Goal: Task Accomplishment & Management: Use online tool/utility

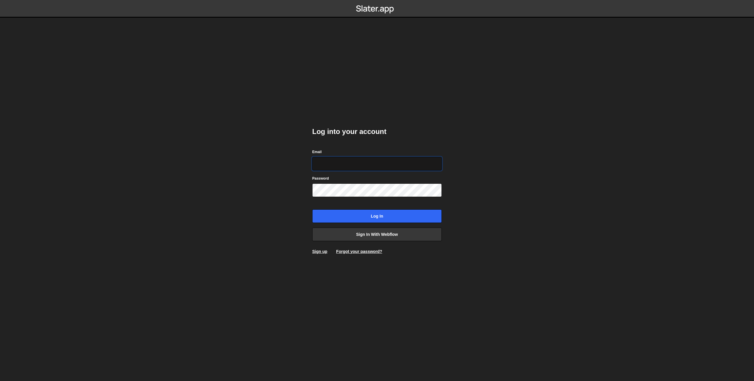
type input "[EMAIL_ADDRESS][DOMAIN_NAME]"
click at [366, 211] on input "Log in" at bounding box center [377, 216] width 130 height 14
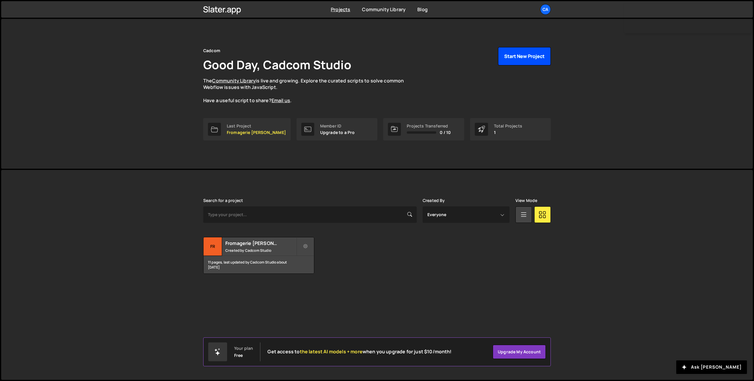
click at [530, 58] on button "Start New Project" at bounding box center [524, 56] width 53 height 18
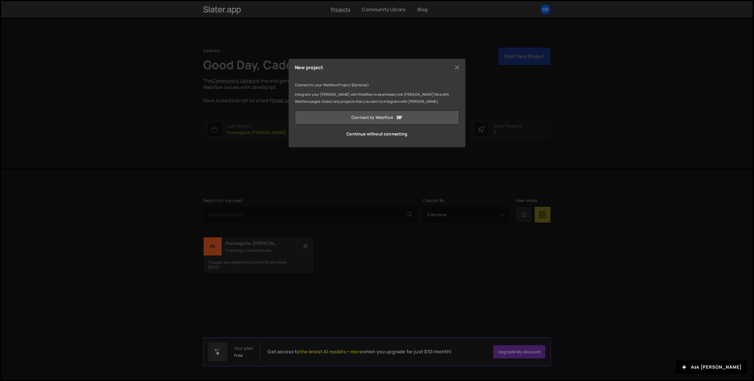
click at [391, 116] on link "Connect to Webflow" at bounding box center [377, 117] width 164 height 14
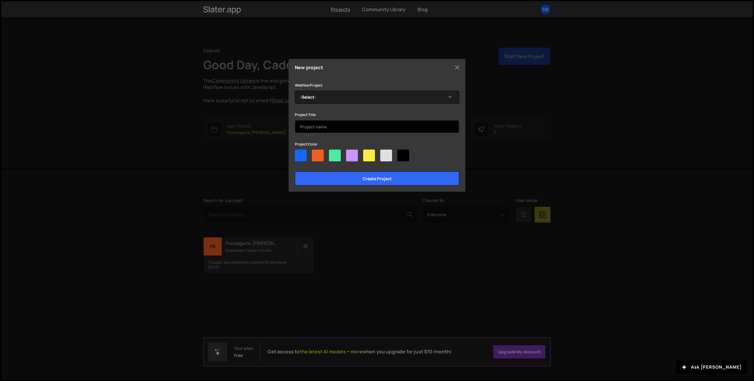
click at [331, 124] on input "text" at bounding box center [377, 126] width 164 height 13
type input "Casa del LOco"
click at [370, 158] on div at bounding box center [369, 156] width 12 height 12
click at [367, 153] on input"] "radio" at bounding box center [365, 152] width 4 height 4
radio input"] "true"
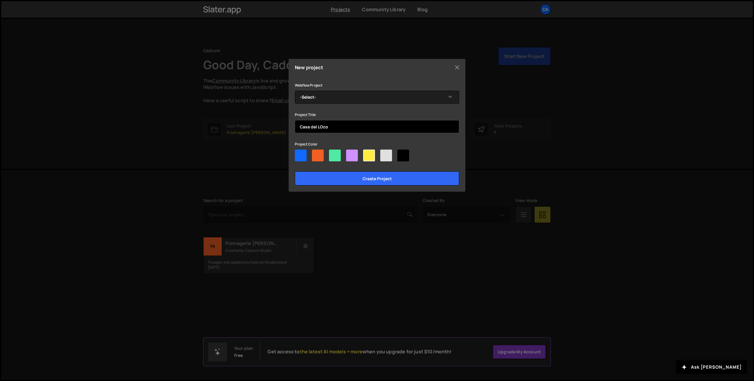
drag, startPoint x: 322, startPoint y: 127, endPoint x: 382, endPoint y: 138, distance: 60.6
click at [322, 126] on input "Casa del LOco" at bounding box center [377, 126] width 164 height 13
type input "Casa del Loco"
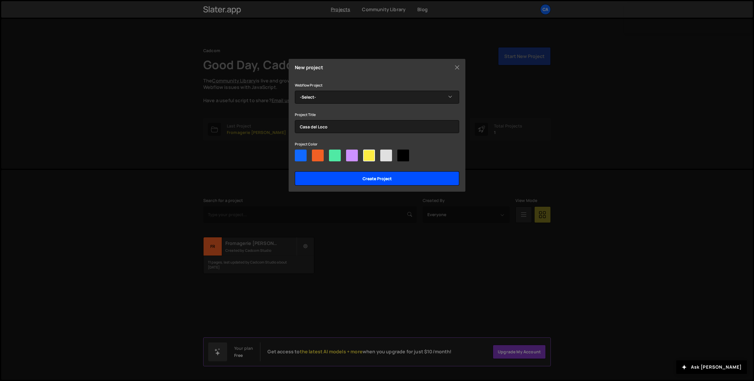
click at [382, 178] on input "Create project" at bounding box center [377, 178] width 164 height 14
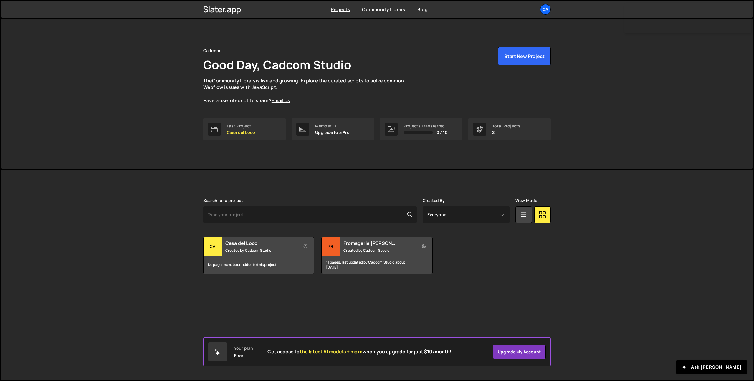
click at [302, 247] on button at bounding box center [306, 246] width 18 height 19
click at [327, 272] on link "Edit Project" at bounding box center [332, 270] width 70 height 9
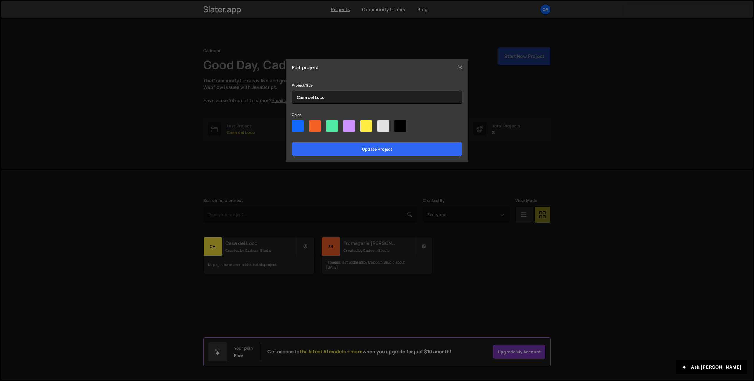
click at [455, 64] on div "Edit project Project Title Casa del Loco Color Update project" at bounding box center [377, 110] width 183 height 103
click at [459, 65] on button "Close" at bounding box center [460, 67] width 9 height 9
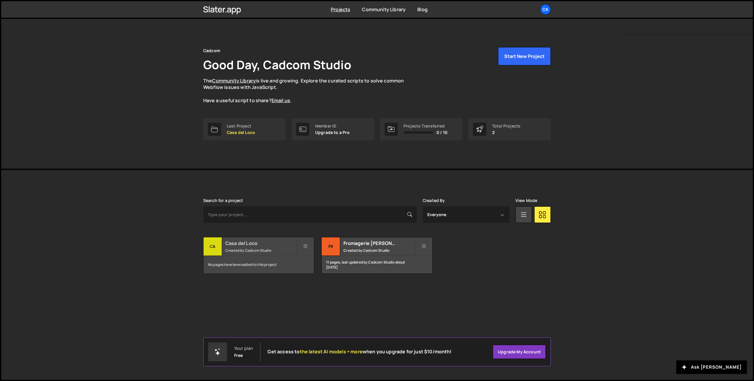
click at [228, 256] on div "No pages have been added to this project" at bounding box center [259, 265] width 110 height 18
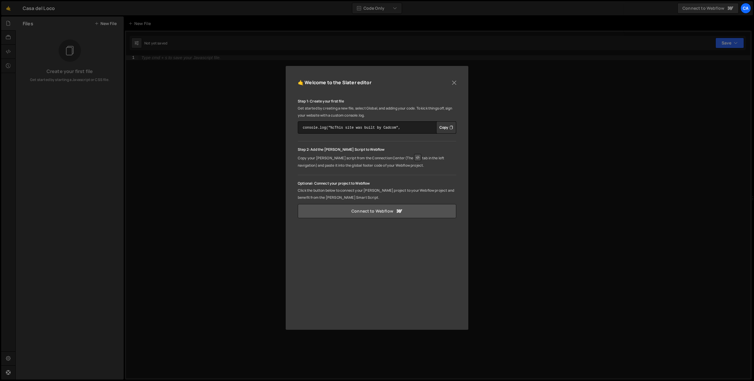
click at [361, 212] on link "Connect to Webflow" at bounding box center [377, 211] width 158 height 14
click at [451, 85] on button "Close" at bounding box center [454, 82] width 9 height 9
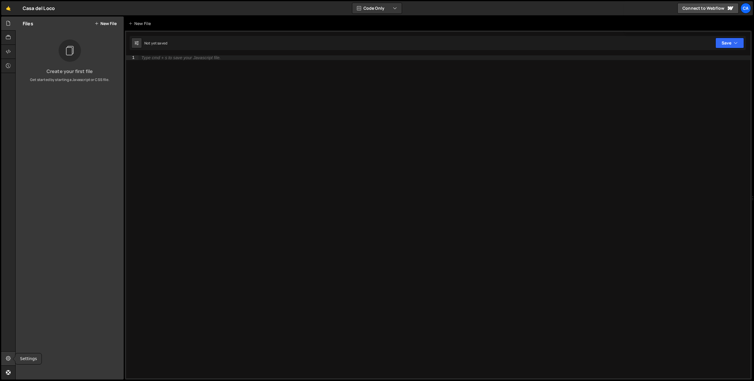
click at [6, 358] on icon at bounding box center [8, 358] width 5 height 6
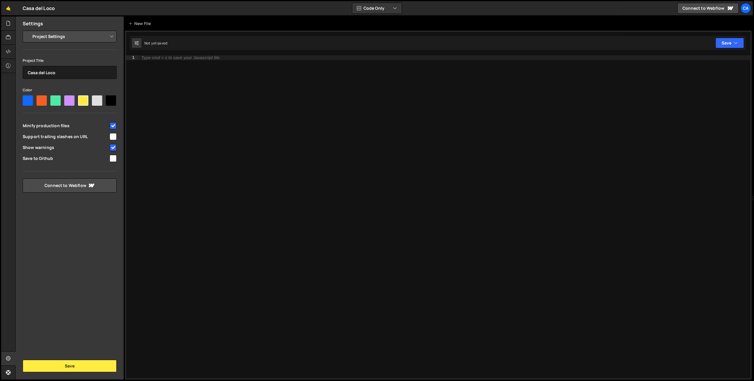
click at [65, 36] on select "Project Settings Code Editor Settings Chat Settings" at bounding box center [71, 36] width 86 height 13
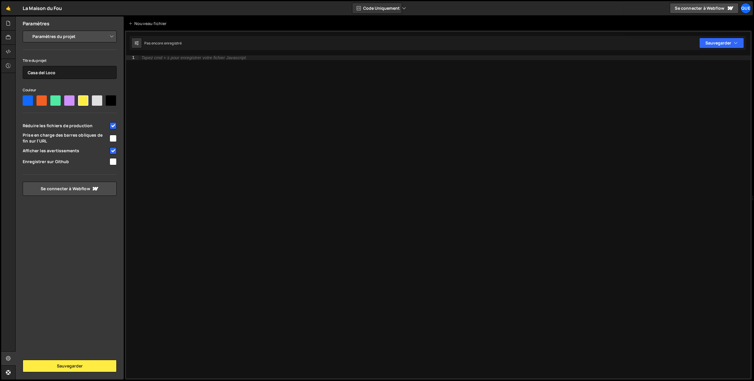
click at [115, 137] on input "checkbox" at bounding box center [113, 138] width 7 height 7
checkbox input "true"
click at [67, 368] on font "Sauvegarder" at bounding box center [70, 366] width 26 height 6
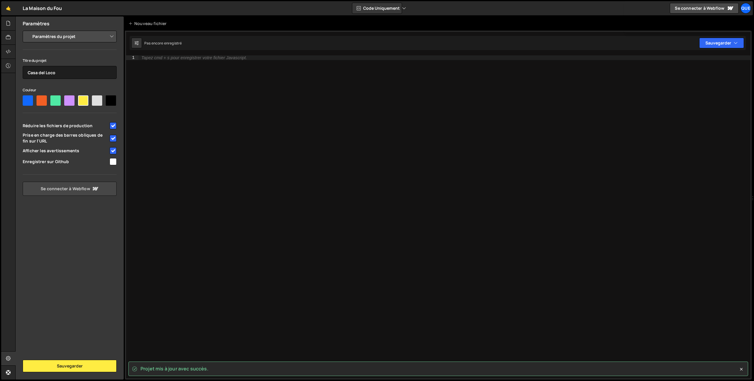
click at [77, 189] on font "Se connecter à Webflow" at bounding box center [65, 189] width 49 height 6
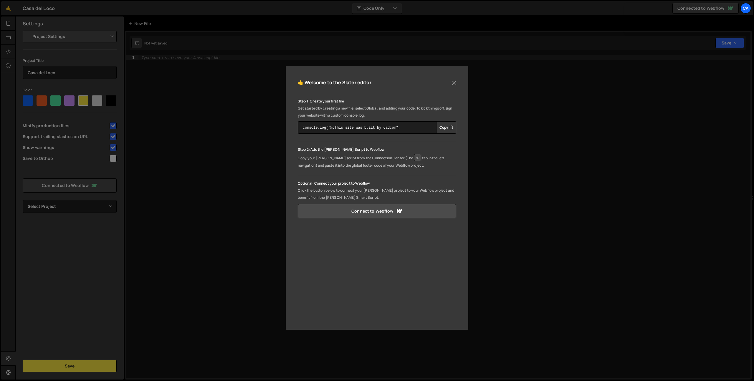
click at [441, 132] on button "Copy" at bounding box center [446, 127] width 20 height 12
click at [364, 214] on link "Connect to Webflow" at bounding box center [377, 211] width 158 height 14
click at [262, 138] on div "🤙 Welcome to the [PERSON_NAME] editor Step 1: Create your first file Get starte…" at bounding box center [377, 190] width 754 height 381
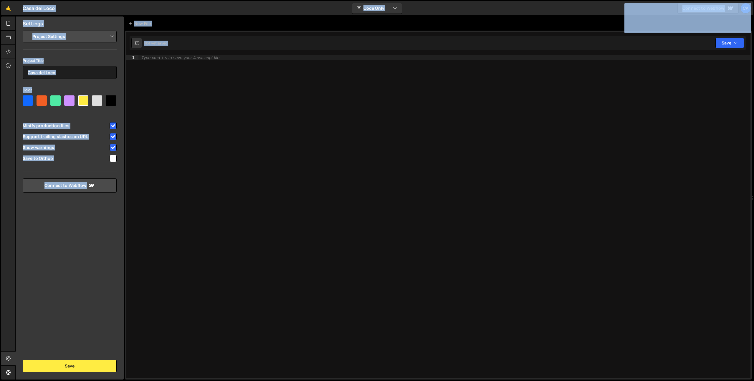
drag, startPoint x: 250, startPoint y: 116, endPoint x: 184, endPoint y: 78, distance: 75.6
click at [249, 116] on body "Projects Community Library Blog Ca Projects Your Teams Account Upgrade Logout" at bounding box center [377, 190] width 754 height 381
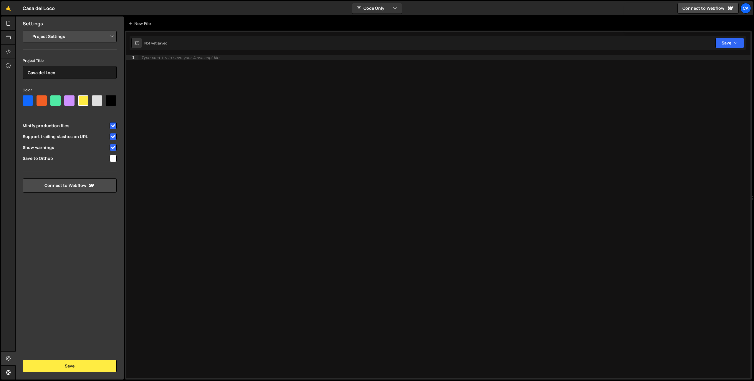
click at [169, 80] on div "Type cmd + s to save your Javascript file." at bounding box center [444, 221] width 612 height 333
click at [9, 54] on icon at bounding box center [8, 51] width 5 height 6
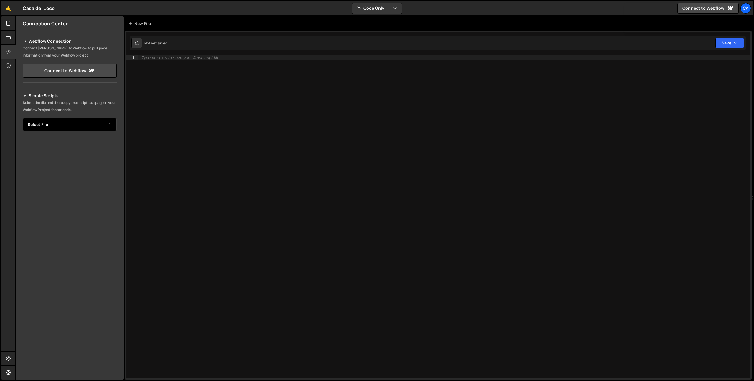
click at [79, 124] on select "Select File" at bounding box center [70, 124] width 94 height 13
click at [78, 70] on link "Connect to Webflow" at bounding box center [70, 71] width 94 height 14
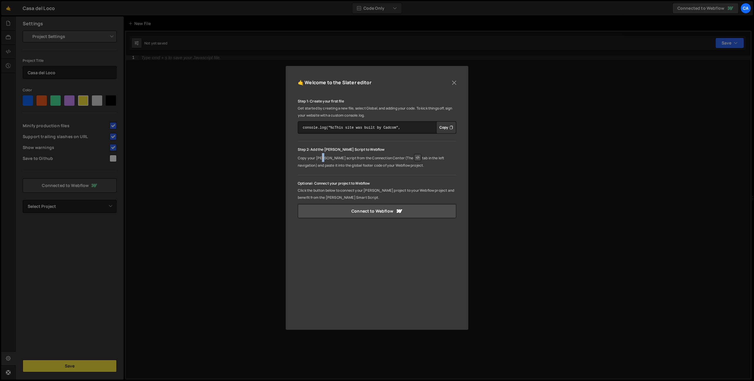
drag, startPoint x: 322, startPoint y: 160, endPoint x: 326, endPoint y: 159, distance: 4.2
click at [322, 160] on p "Copy your Slater script from the Connection Center (The tab in the left navigat…" at bounding box center [377, 161] width 158 height 16
click at [406, 158] on p "Copy your Slater script from the Connection Center (The tab in the left navigat…" at bounding box center [377, 161] width 158 height 16
click at [414, 156] on icon at bounding box center [417, 157] width 7 height 7
click at [414, 157] on icon at bounding box center [417, 157] width 7 height 7
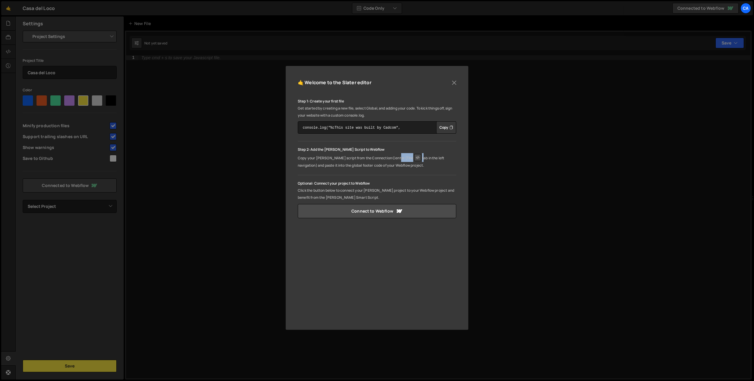
click at [414, 157] on icon at bounding box center [417, 157] width 7 height 7
click at [414, 158] on icon at bounding box center [417, 157] width 7 height 7
click at [414, 160] on icon at bounding box center [417, 157] width 7 height 7
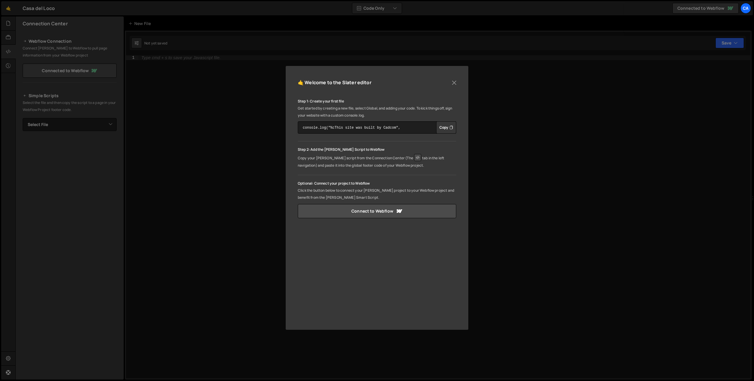
click at [444, 128] on button "Copy" at bounding box center [446, 127] width 20 height 12
click at [455, 82] on button "Close" at bounding box center [454, 82] width 9 height 9
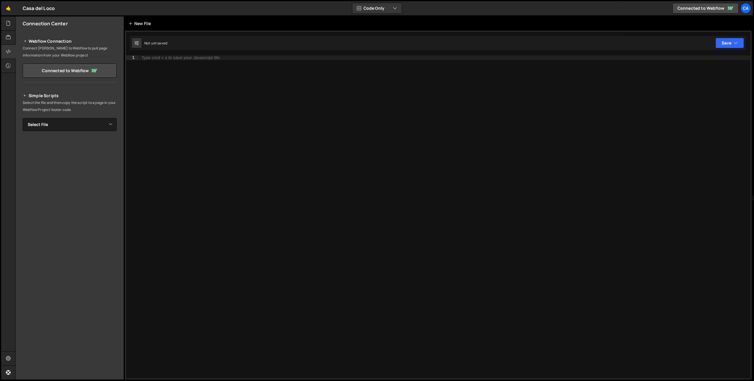
click at [134, 25] on div "New File" at bounding box center [140, 24] width 25 height 6
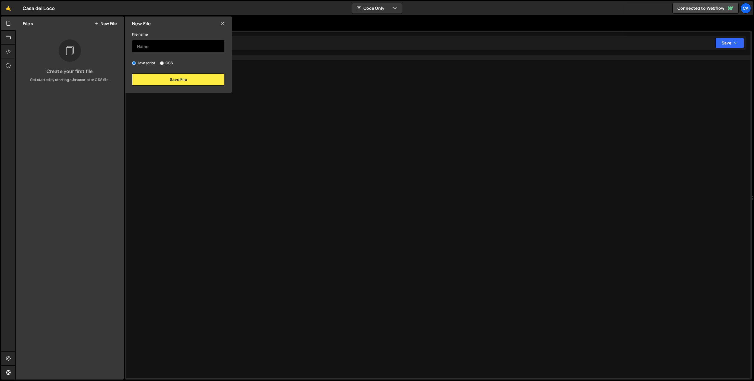
click at [163, 45] on input "text" at bounding box center [178, 46] width 93 height 13
click at [221, 26] on icon at bounding box center [222, 23] width 5 height 6
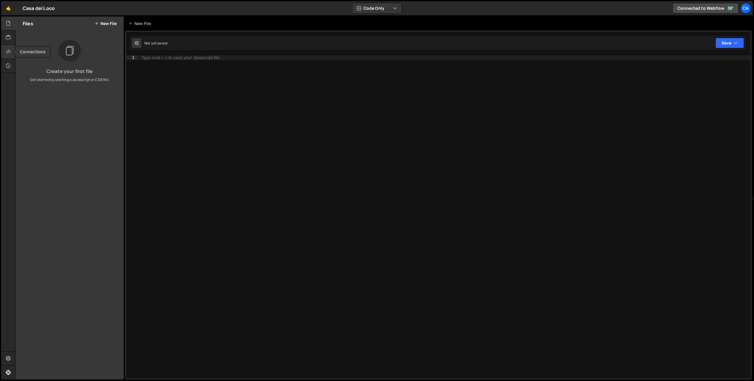
drag, startPoint x: 3, startPoint y: 44, endPoint x: 12, endPoint y: 49, distance: 10.0
click at [4, 46] on div at bounding box center [8, 52] width 14 height 14
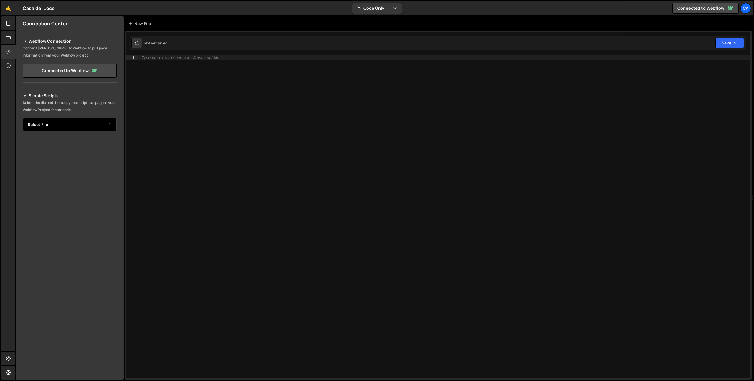
click at [51, 118] on select "Select File" at bounding box center [70, 124] width 94 height 13
click at [51, 75] on link "Connected to Webflow" at bounding box center [70, 71] width 94 height 14
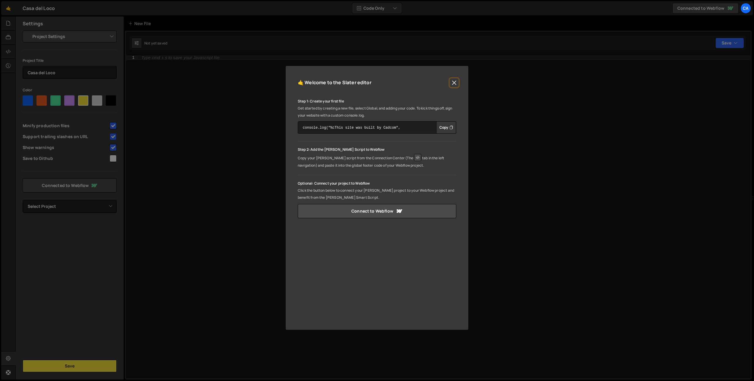
click at [456, 82] on button "Close" at bounding box center [454, 82] width 9 height 9
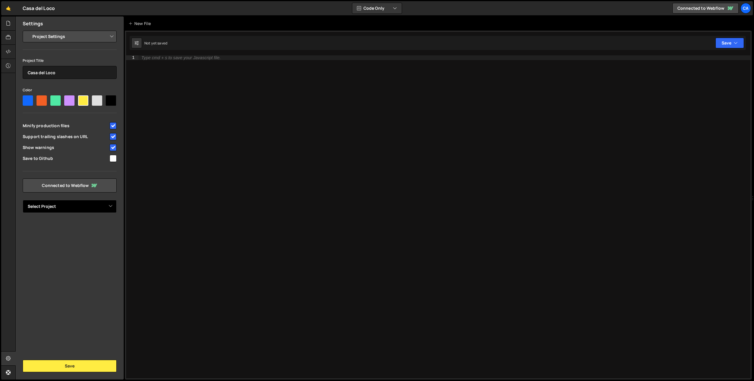
click at [84, 209] on select "Select Project [GEOGRAPHIC_DATA]" at bounding box center [70, 206] width 94 height 13
select select "68b82c23633e235c3fd3c367"
click at [23, 200] on select "Select Project [GEOGRAPHIC_DATA]" at bounding box center [70, 206] width 94 height 13
click at [78, 368] on button "Save" at bounding box center [70, 366] width 94 height 12
click at [58, 39] on select "Project Settings Code Editor Settings Chat Settings" at bounding box center [71, 36] width 86 height 13
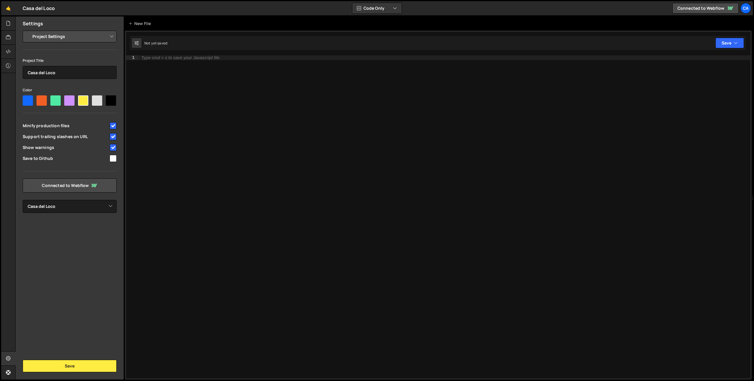
click at [28, 30] on select "Project Settings Code Editor Settings Chat Settings" at bounding box center [71, 36] width 86 height 13
click at [5, 53] on div at bounding box center [8, 52] width 14 height 14
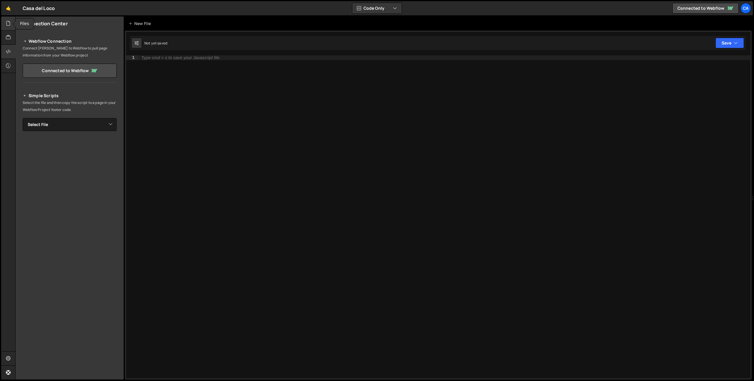
click at [7, 25] on icon at bounding box center [8, 23] width 5 height 6
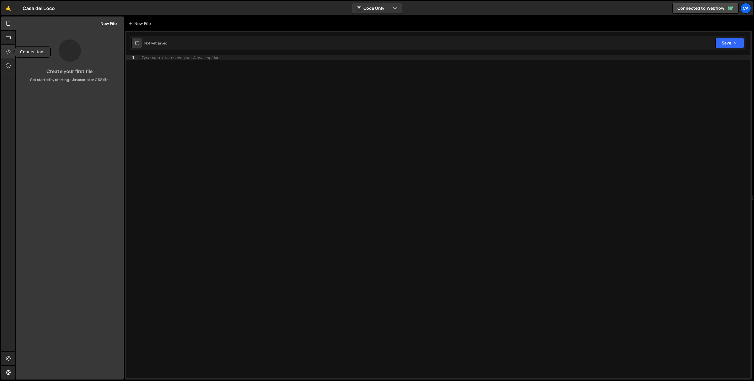
click at [3, 52] on div at bounding box center [8, 52] width 14 height 14
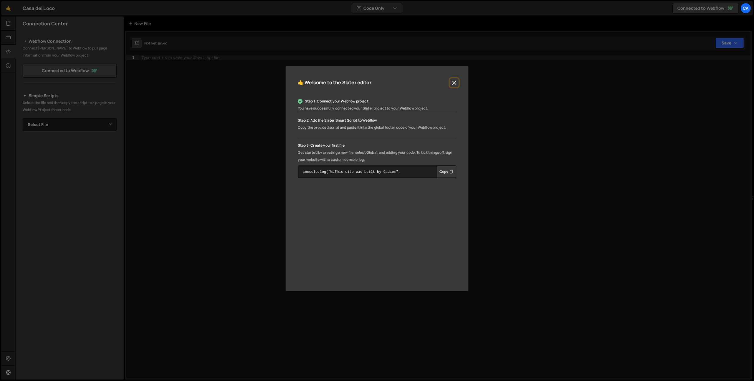
click at [456, 81] on button "Close" at bounding box center [454, 82] width 9 height 9
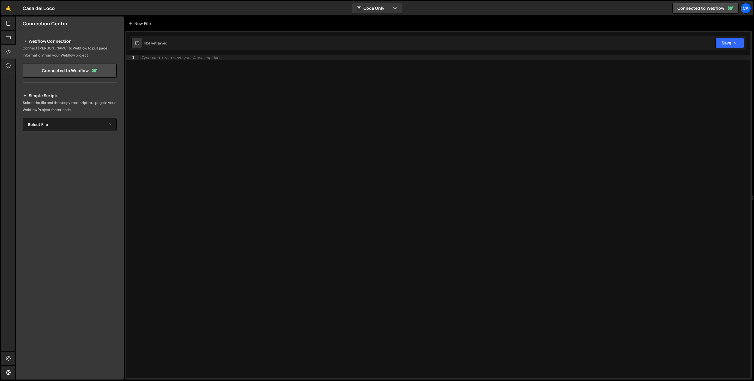
click at [6, 47] on div at bounding box center [8, 52] width 14 height 14
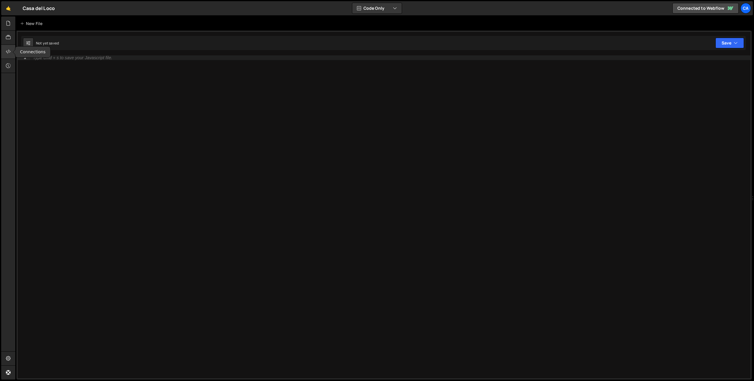
click at [5, 49] on div at bounding box center [8, 52] width 14 height 14
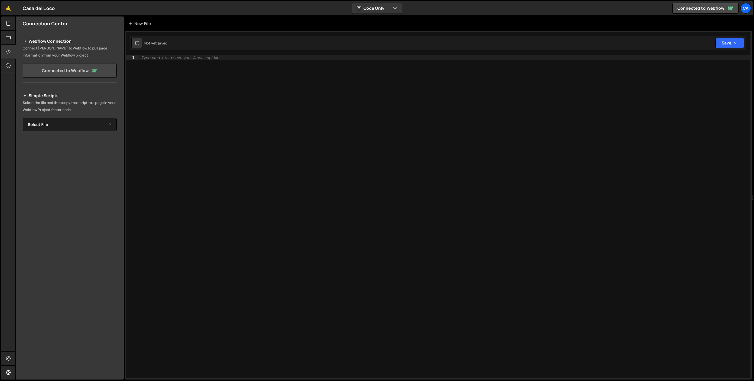
click at [72, 67] on link "Connected to Webflow" at bounding box center [70, 71] width 94 height 14
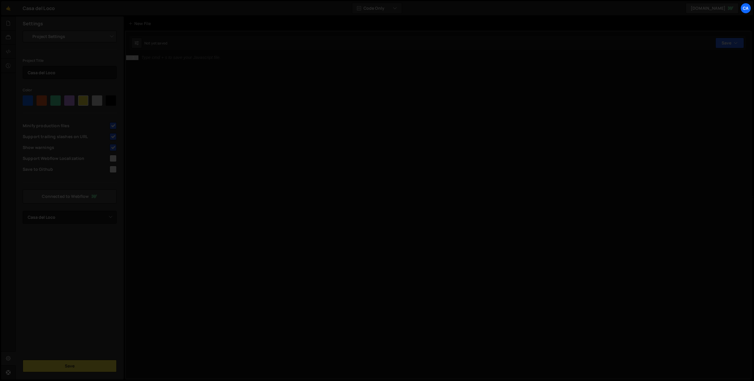
select select "68b82c23633e235c3fd3c367"
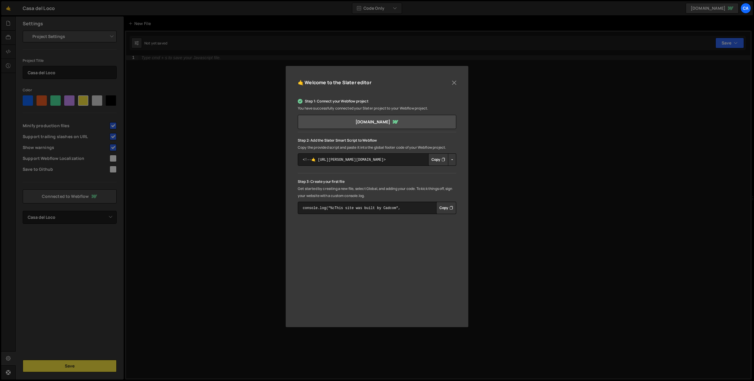
click at [440, 159] on button "Copy" at bounding box center [438, 159] width 20 height 12
click at [443, 210] on button "Copy" at bounding box center [446, 208] width 20 height 12
click at [179, 78] on div "🤙 Welcome to the Slater editor Step 1: Connect your Webflow project You have su…" at bounding box center [377, 190] width 754 height 381
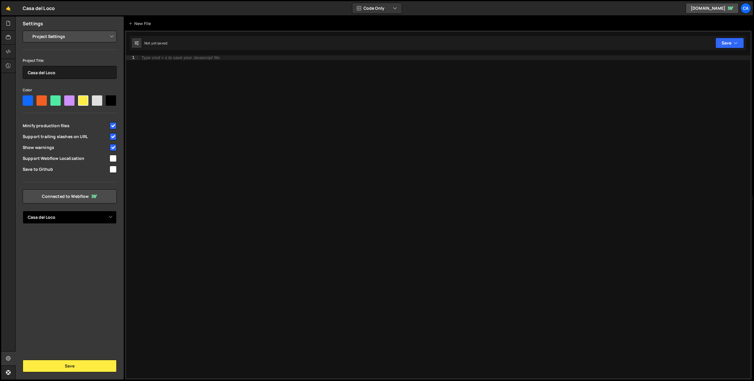
click at [84, 223] on select "Select Project Casa del Loco" at bounding box center [70, 217] width 94 height 13
click at [145, 20] on div "New File" at bounding box center [142, 23] width 35 height 14
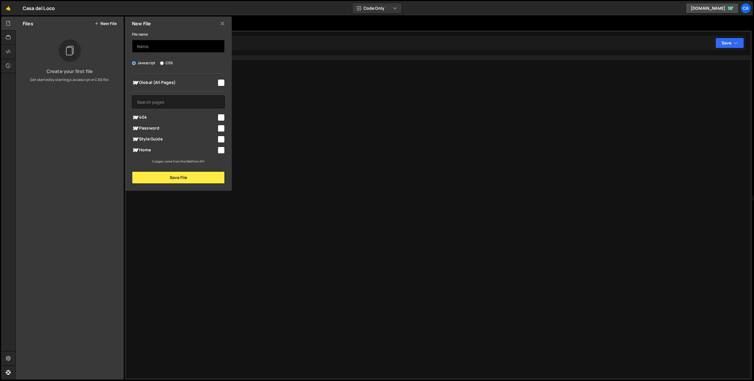
click at [162, 45] on input "text" at bounding box center [178, 46] width 93 height 13
paste input "console.log("%cThis site was built by Cadcom", "background:blue;color:#fff;padd…"
type input "c"
type input "All pages"
click at [224, 84] on input "checkbox" at bounding box center [221, 82] width 7 height 7
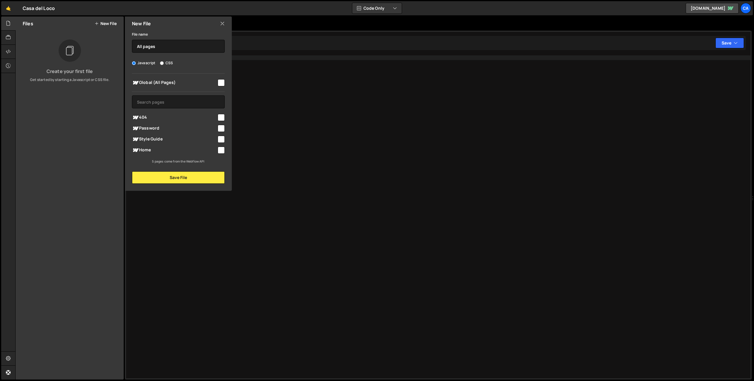
checkbox input "true"
click at [188, 182] on button "Save File" at bounding box center [178, 177] width 93 height 12
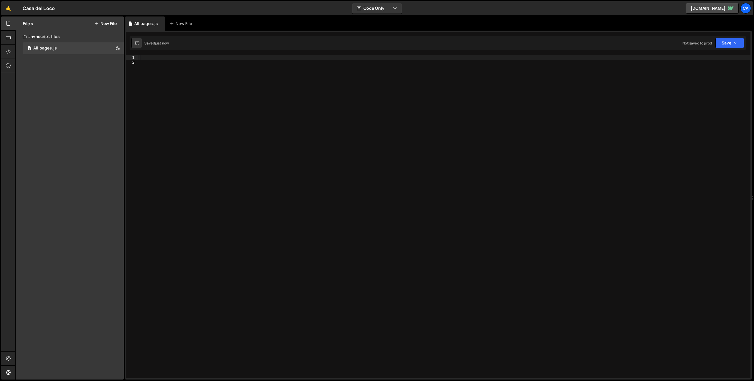
click at [246, 60] on div at bounding box center [444, 221] width 612 height 333
paste textarea "console.log("%cThis site was built by Cadcom", "background:blue;color:#fff;padd…"
click at [139, 63] on div "console . log ( "%cThis site was built by Cadcom" , "background:blue;color:#fff…" at bounding box center [444, 221] width 612 height 333
type textarea "console.log("%cThis site was built by Cadcom", "background:blue;color:#fff;padd…"
click at [730, 40] on button "Save" at bounding box center [729, 43] width 29 height 11
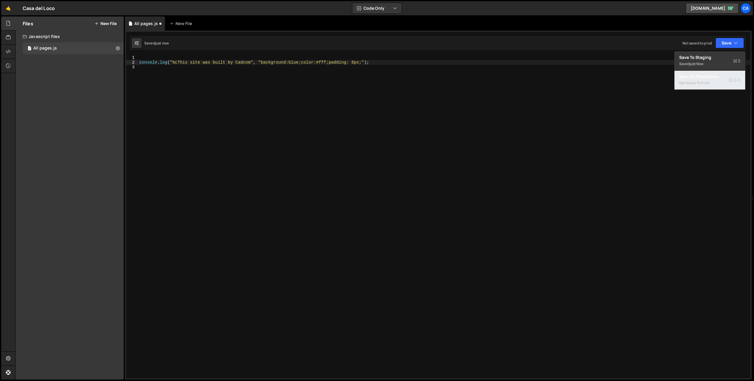
click at [699, 79] on div "Save to Production S" at bounding box center [709, 77] width 61 height 6
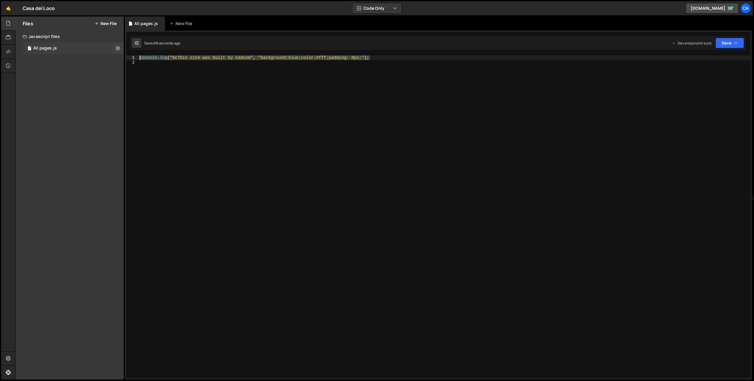
drag, startPoint x: 365, startPoint y: 56, endPoint x: 88, endPoint y: 52, distance: 276.6
click at [89, 52] on div "Files New File Create your first file Get started by starting a Javascript or C…" at bounding box center [384, 197] width 739 height 363
click at [205, 97] on div at bounding box center [444, 221] width 612 height 333
click at [185, 66] on div at bounding box center [444, 221] width 612 height 333
click at [734, 46] on button "Save" at bounding box center [729, 43] width 29 height 11
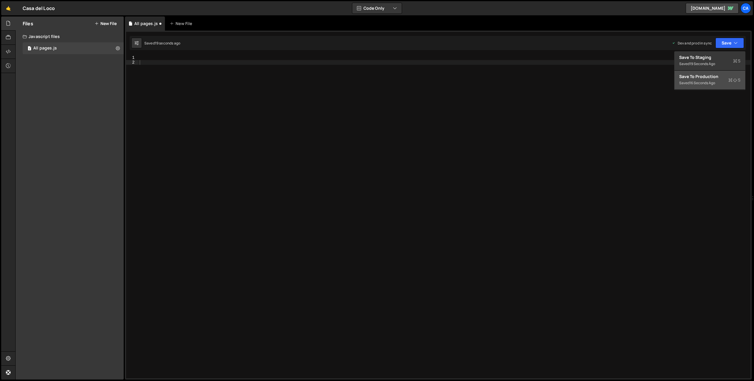
click at [704, 82] on div "16 seconds ago" at bounding box center [702, 82] width 26 height 5
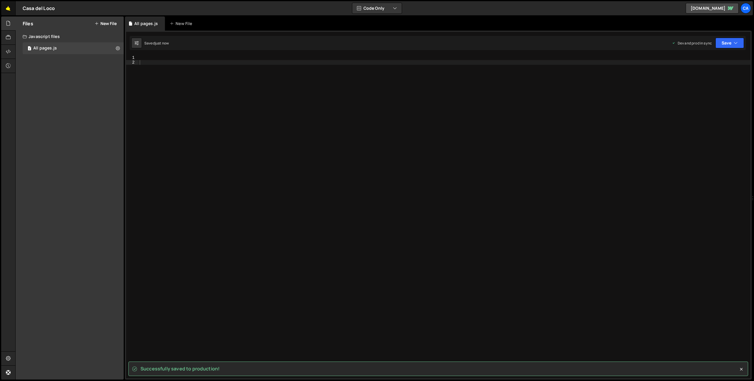
click at [8, 6] on link "🤙" at bounding box center [8, 8] width 14 height 14
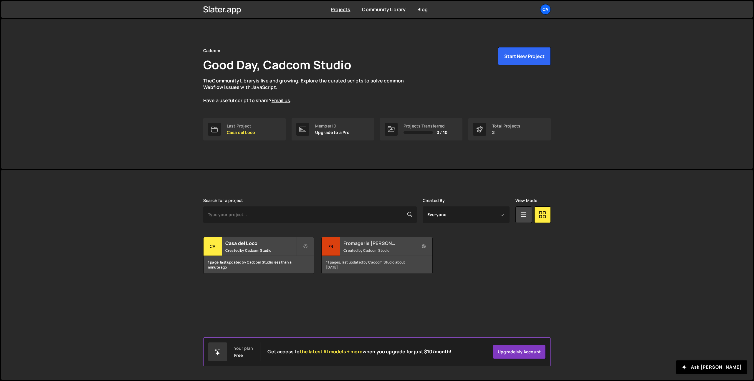
click at [362, 249] on small "Created by Cadcom Studio" at bounding box center [378, 250] width 71 height 5
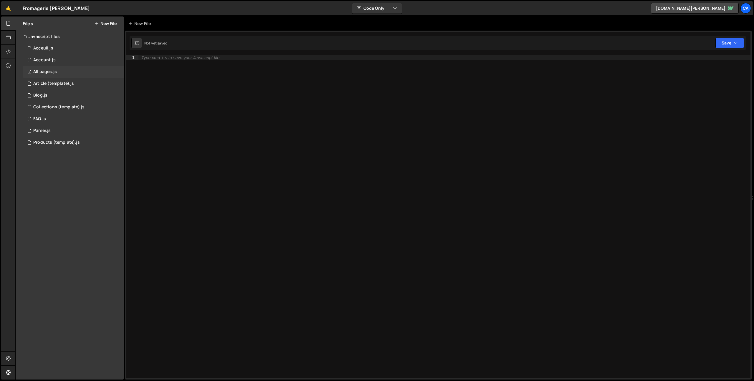
click at [51, 70] on div "All pages.js" at bounding box center [45, 71] width 24 height 5
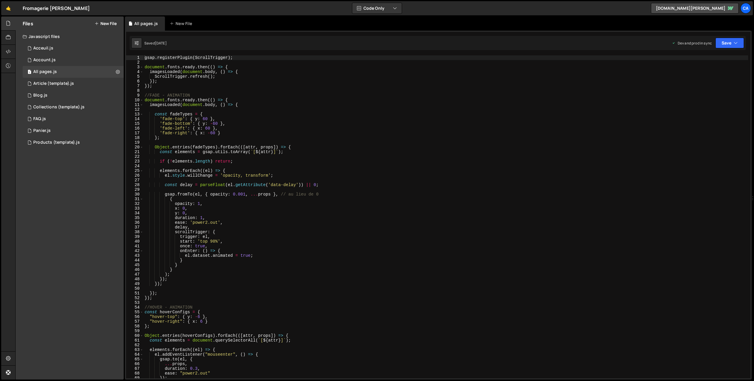
click at [147, 58] on div "gsap . registerPlugin ( ScrollTrigger ) ; document . fonts . ready . then (( ) …" at bounding box center [445, 221] width 605 height 333
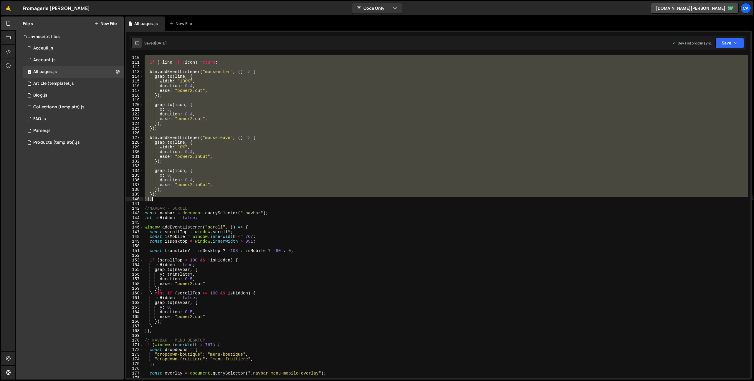
scroll to position [514, 0]
drag, startPoint x: 147, startPoint y: 58, endPoint x: 183, endPoint y: 201, distance: 147.3
click at [183, 201] on div "if ( ! line || ! icon ) return ; btn . addEventListener ( "mouseenter" , ( ) =>…" at bounding box center [445, 221] width 605 height 333
type textarea "}); });"
click at [12, 9] on link "🤙" at bounding box center [8, 8] width 14 height 14
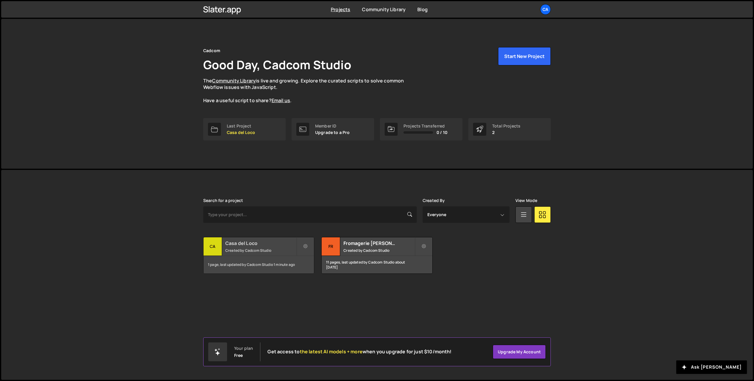
click at [259, 254] on div "Casa del Loco Created by Cadcom Studio" at bounding box center [259, 246] width 110 height 18
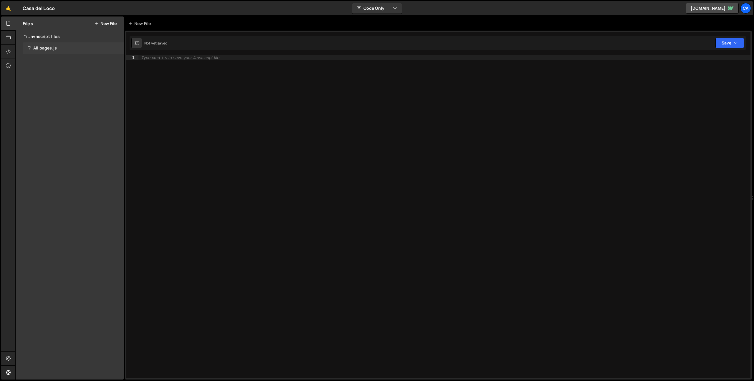
click at [55, 48] on div "All pages.js" at bounding box center [45, 48] width 24 height 5
click at [158, 58] on div at bounding box center [444, 221] width 612 height 333
paste textarea "});"
type textarea "});"
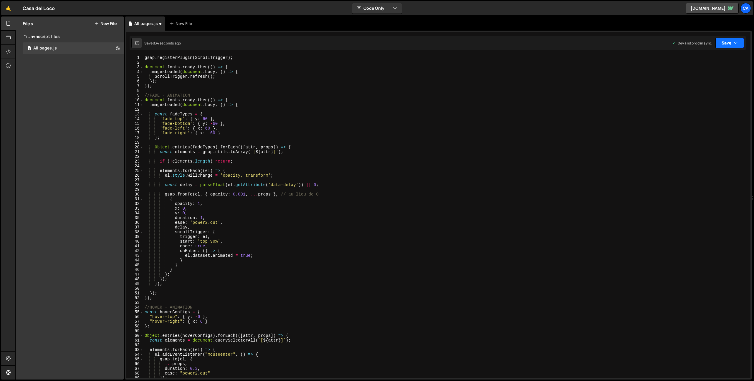
click at [740, 42] on button "Save" at bounding box center [729, 43] width 29 height 11
click at [702, 80] on div "35 seconds ago" at bounding box center [702, 82] width 26 height 5
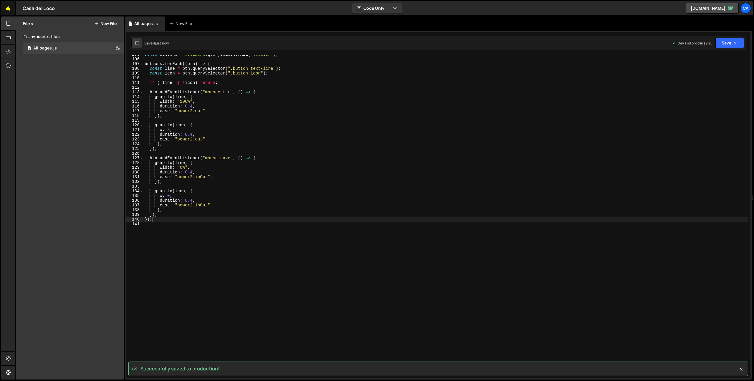
click at [10, 6] on link "🤙" at bounding box center [8, 8] width 14 height 14
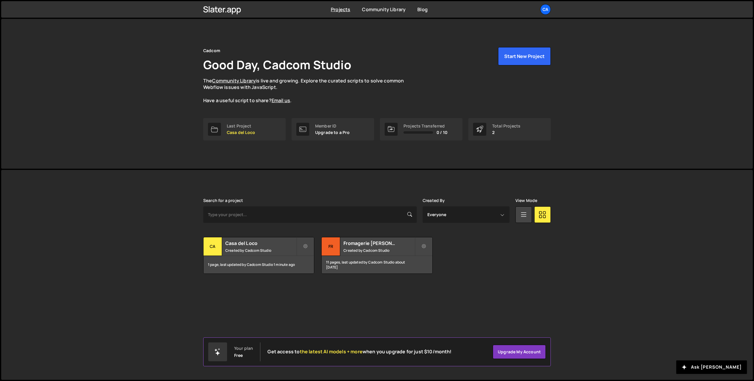
click at [351, 236] on div "Search for a project Created By Everyone Cadcom Studio View Mode Transfer Proje…" at bounding box center [377, 236] width 348 height 76
click at [361, 243] on h2 "Fromagerie [PERSON_NAME]" at bounding box center [378, 243] width 71 height 6
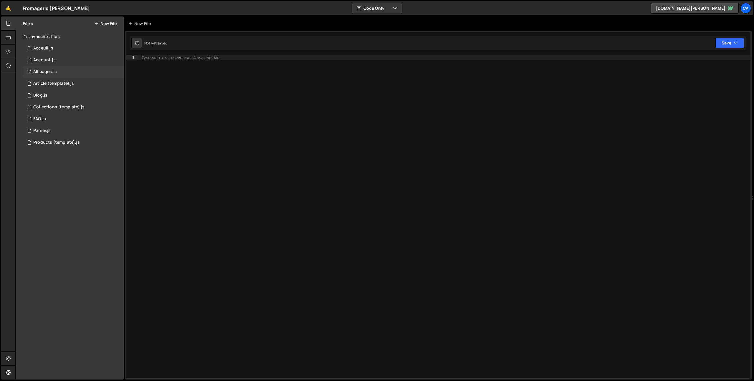
click at [46, 70] on div "All pages.js" at bounding box center [45, 71] width 24 height 5
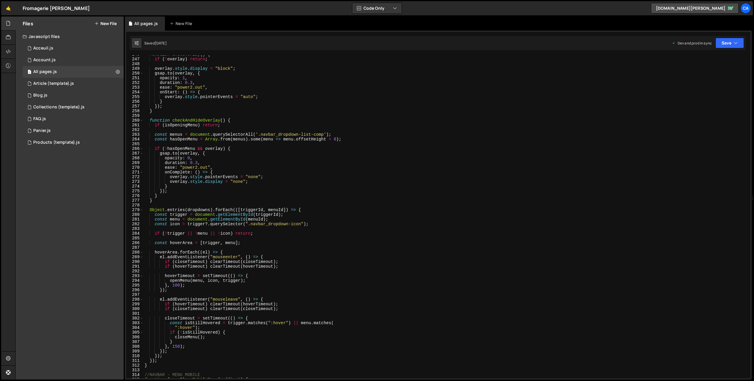
scroll to position [1158, 0]
